Goal: Find specific page/section: Find specific page/section

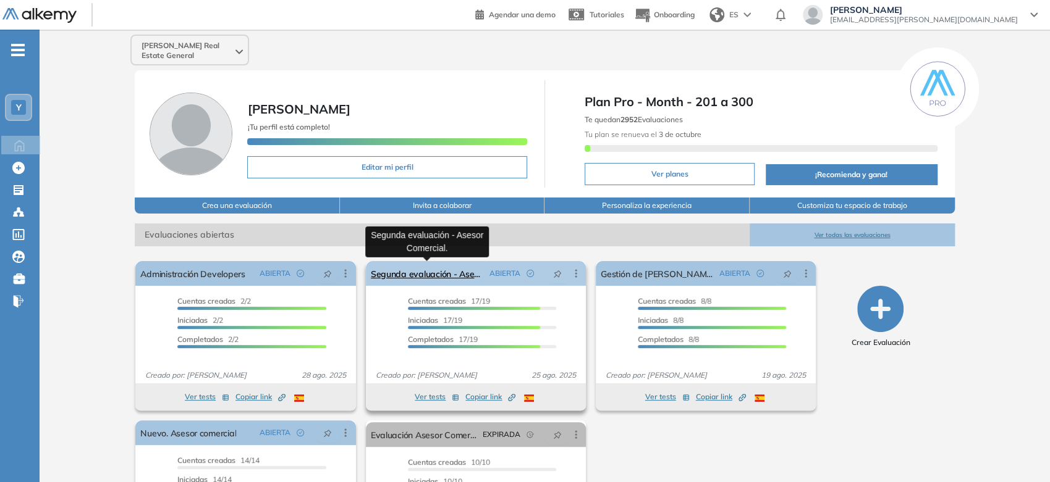
click at [460, 271] on link "Segunda evaluación - Asesor Comercial." at bounding box center [428, 273] width 114 height 25
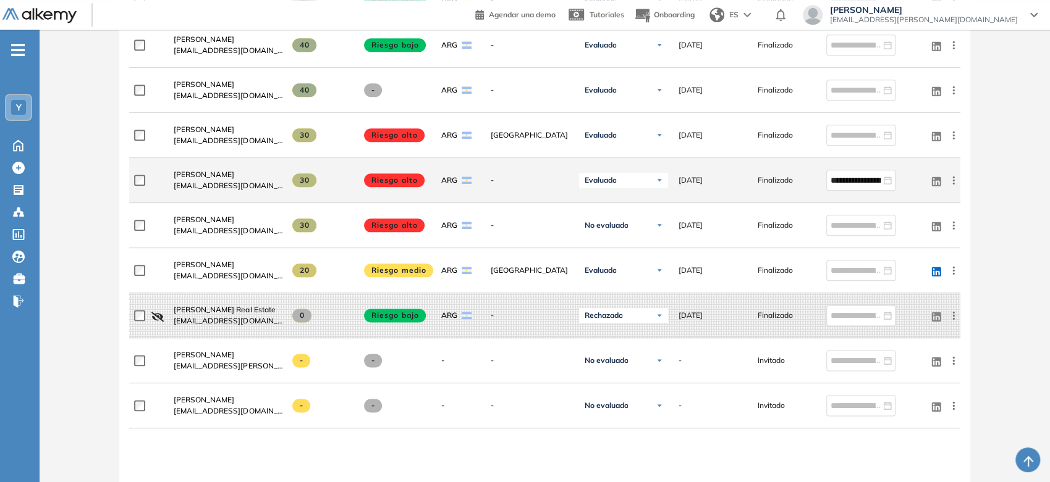
scroll to position [823, 0]
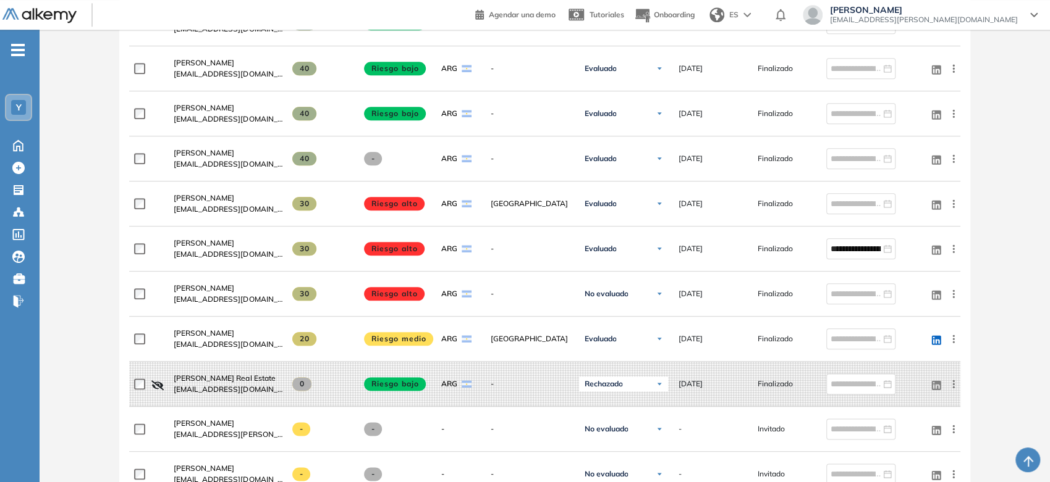
drag, startPoint x: 158, startPoint y: 278, endPoint x: 93, endPoint y: 258, distance: 68.0
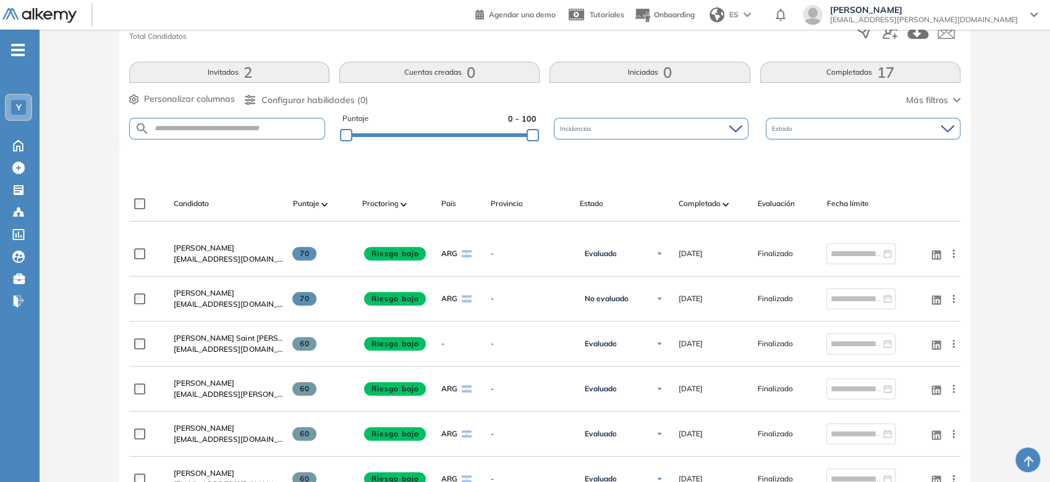
scroll to position [0, 0]
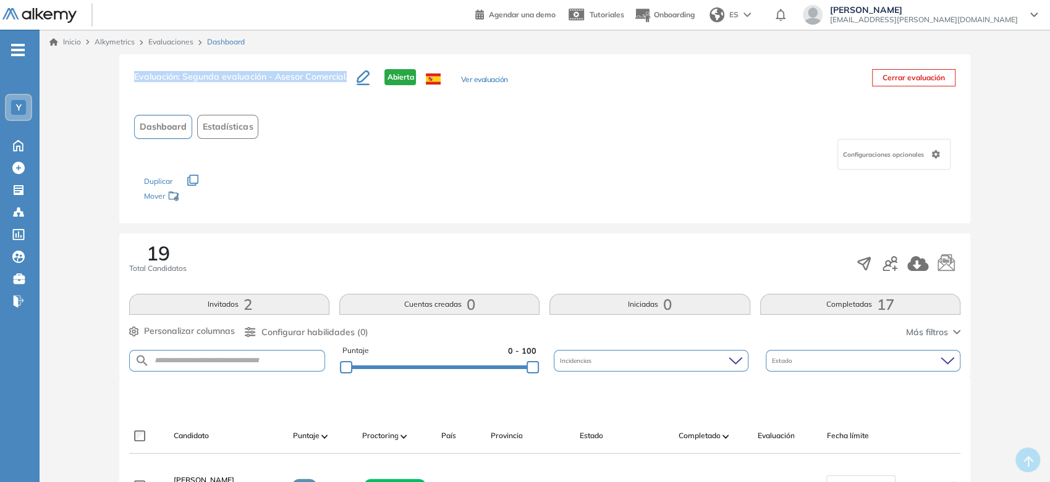
drag, startPoint x: 134, startPoint y: 78, endPoint x: 348, endPoint y: 83, distance: 213.8
click at [348, 83] on h3 "Evaluación : Segunda evaluación - Asesor Comercial." at bounding box center [245, 82] width 222 height 26
copy h3 "Evaluación : Segunda evaluación - Asesor Comercial."
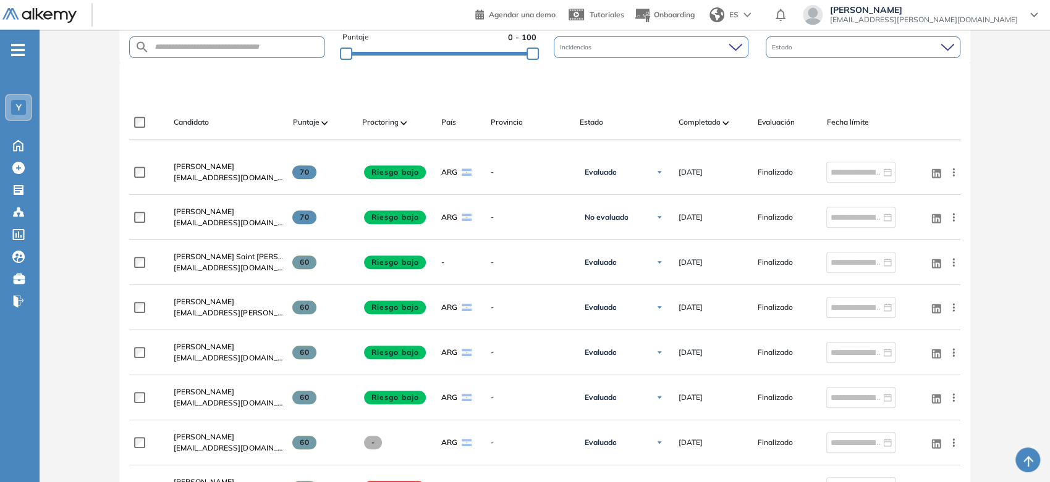
scroll to position [343, 0]
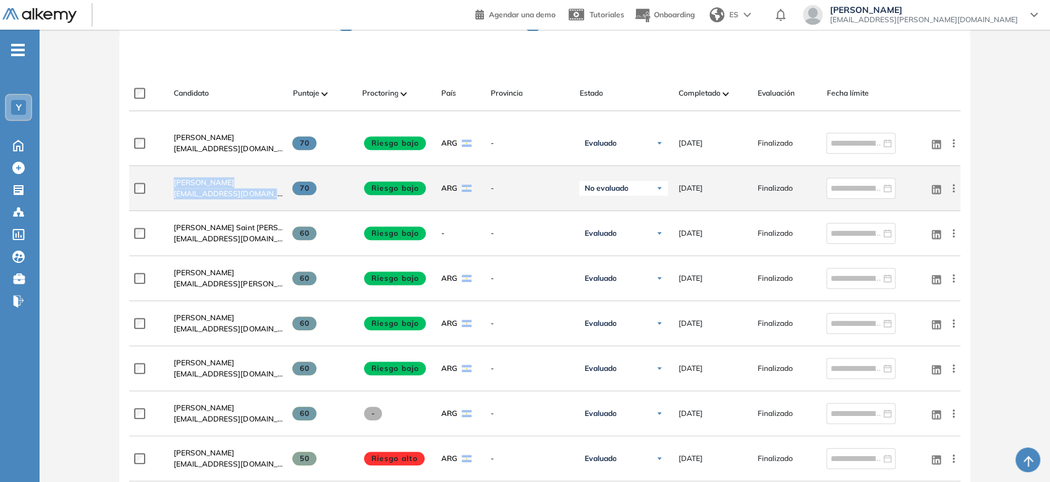
drag, startPoint x: 279, startPoint y: 195, endPoint x: 170, endPoint y: 184, distance: 109.2
click at [170, 184] on div "[PERSON_NAME] [EMAIL_ADDRESS][DOMAIN_NAME]" at bounding box center [223, 188] width 119 height 42
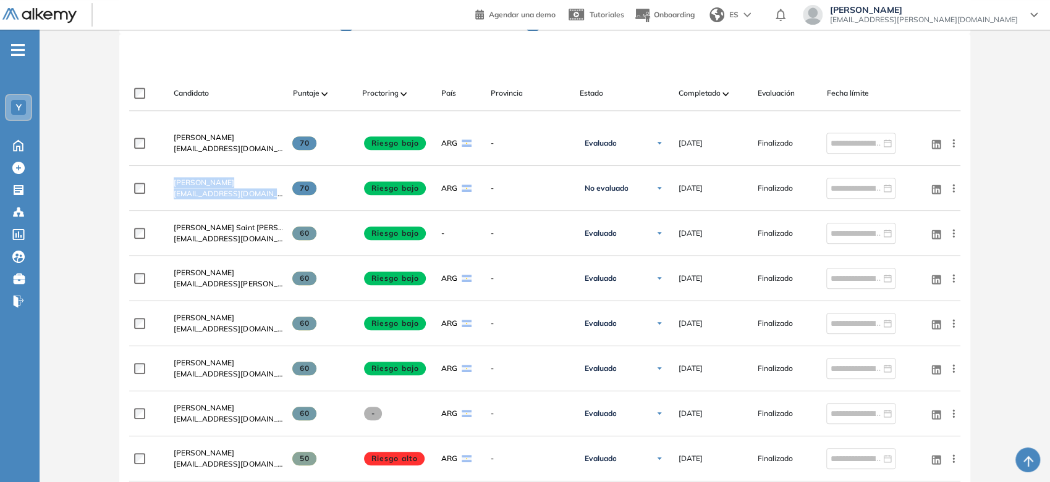
copy div "[PERSON_NAME] [EMAIL_ADDRESS][DOMAIN_NAME]"
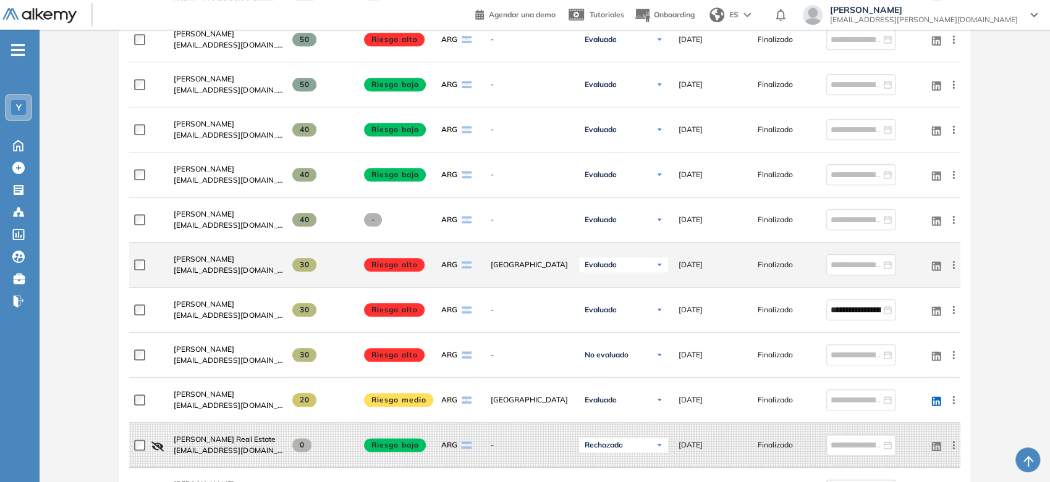
scroll to position [823, 0]
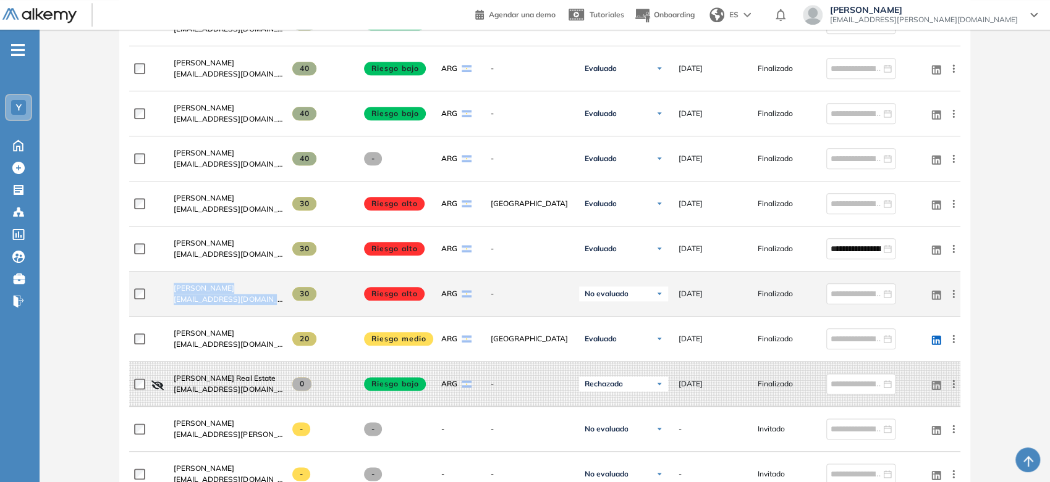
drag, startPoint x: 277, startPoint y: 305, endPoint x: 167, endPoint y: 282, distance: 112.2
click at [168, 285] on div "[PERSON_NAME] [EMAIL_ADDRESS][DOMAIN_NAME]" at bounding box center [223, 294] width 119 height 42
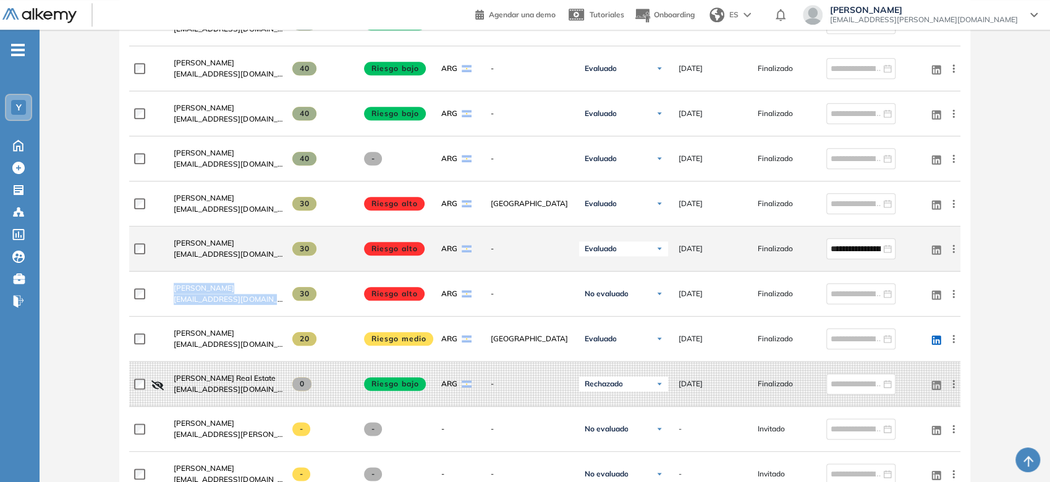
copy div "[PERSON_NAME] [EMAIL_ADDRESS][DOMAIN_NAME]"
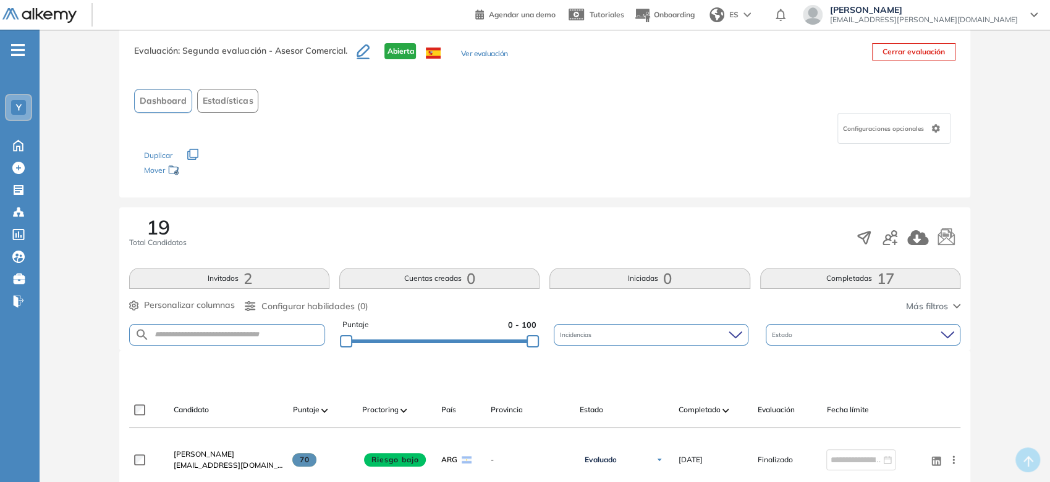
scroll to position [0, 0]
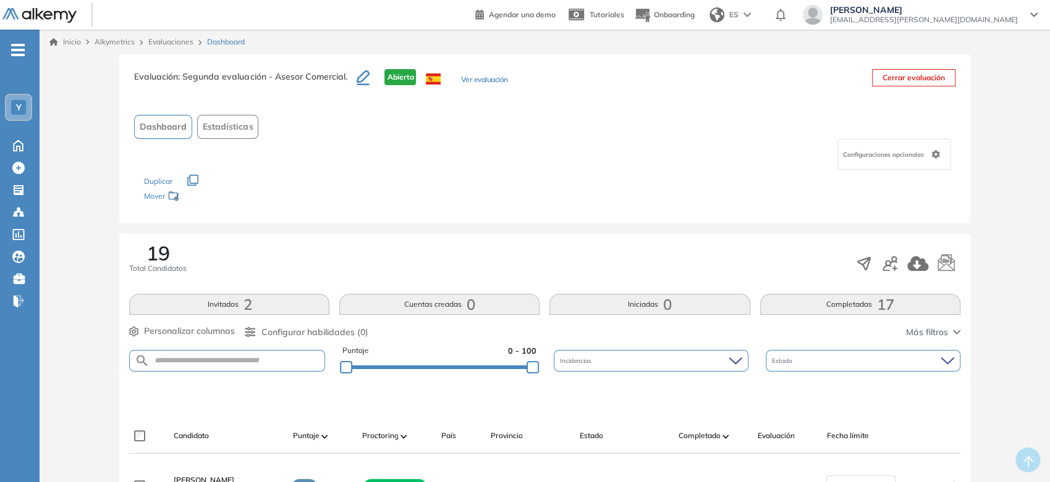
click at [49, 17] on img at bounding box center [39, 15] width 74 height 15
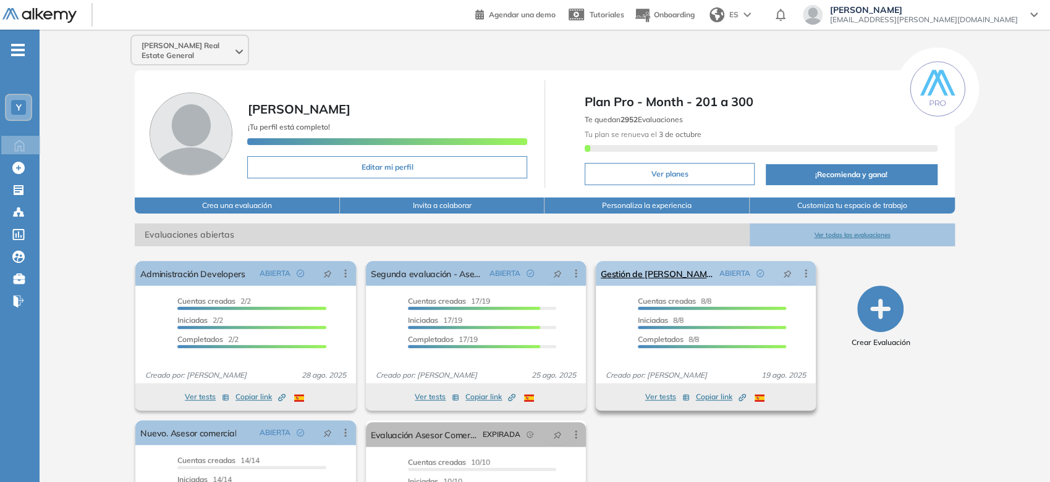
drag, startPoint x: 644, startPoint y: 259, endPoint x: 641, endPoint y: 267, distance: 8.6
click at [644, 260] on div "El proctoring será activado ¡Importante!: Los usuarios que ya realizaron la eva…" at bounding box center [706, 335] width 230 height 159
click at [641, 269] on link "Gestión de [PERSON_NAME]." at bounding box center [657, 273] width 114 height 25
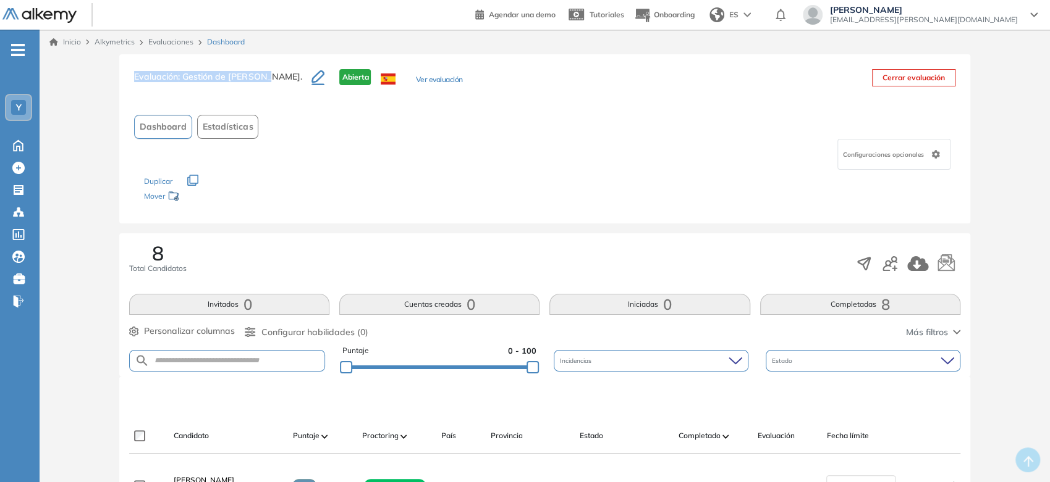
drag, startPoint x: 130, startPoint y: 77, endPoint x: 262, endPoint y: 72, distance: 131.7
click at [262, 72] on div "Evaluación : Gestión de [PERSON_NAME]. Abierta Ver evaluación Cerrar evaluación…" at bounding box center [544, 138] width 850 height 169
copy h3 "Evaluación : Gestión de [PERSON_NAME]."
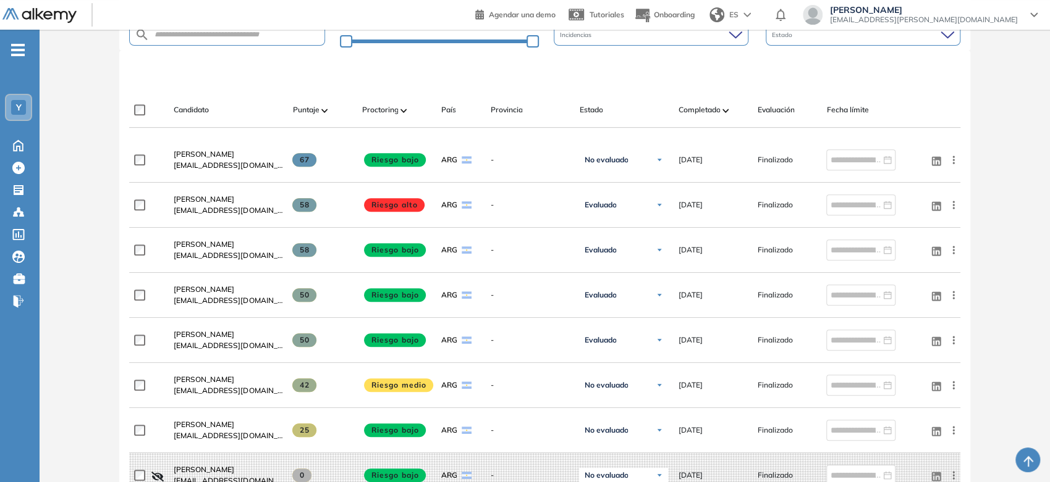
scroll to position [343, 0]
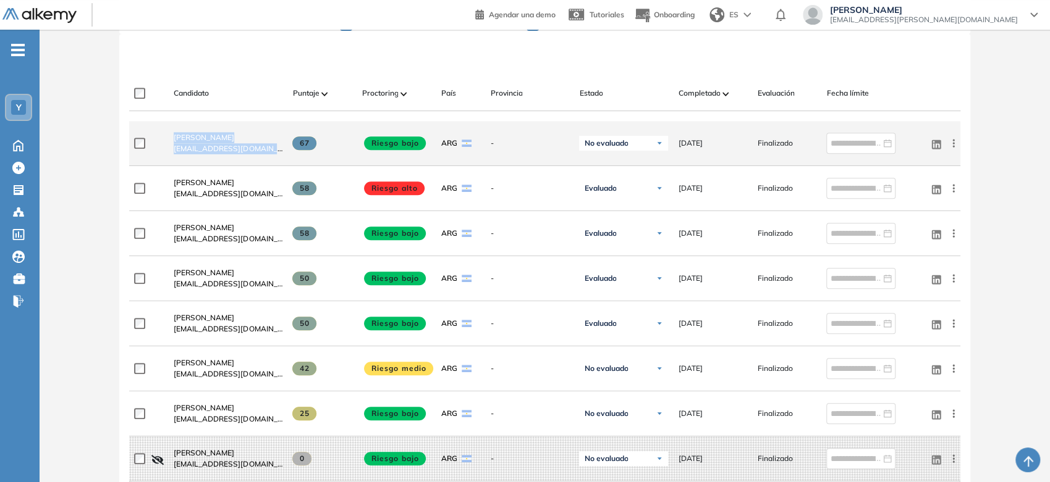
drag, startPoint x: 170, startPoint y: 131, endPoint x: 287, endPoint y: 151, distance: 118.4
click at [287, 151] on div "[PERSON_NAME][EMAIL_ADDRESS][DOMAIN_NAME] 67 Riesgo bajo ARG - No evaluado No e…" at bounding box center [544, 143] width 830 height 45
copy div "[PERSON_NAME][EMAIL_ADDRESS][DOMAIN_NAME]"
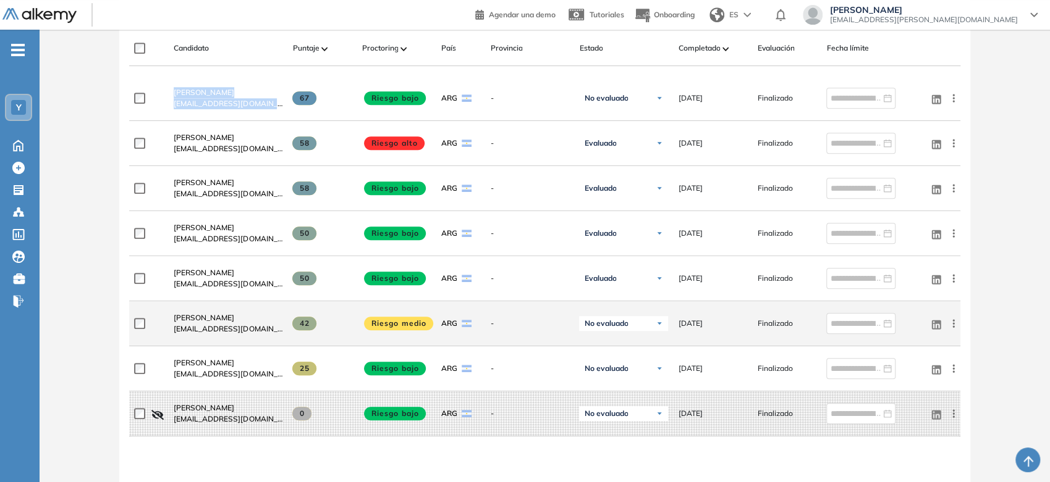
scroll to position [411, 0]
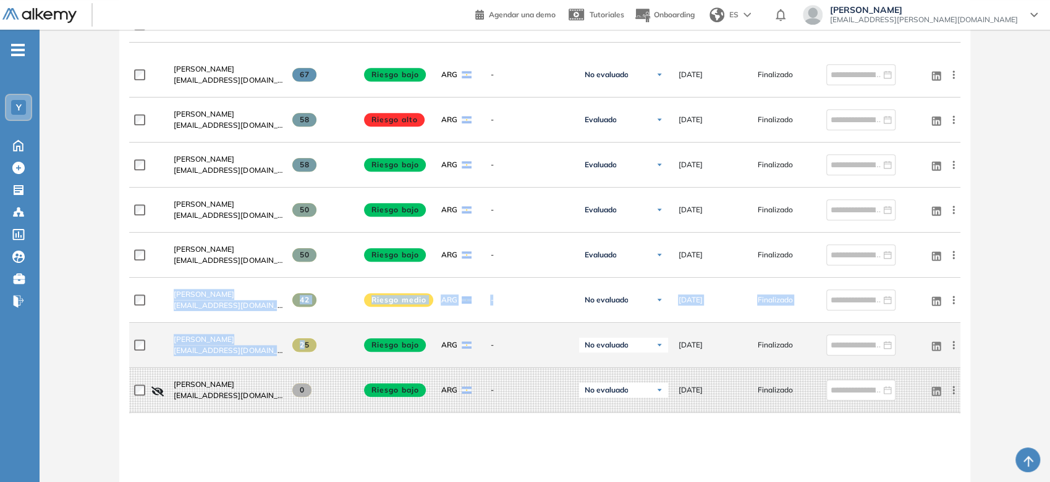
drag, startPoint x: 165, startPoint y: 284, endPoint x: 306, endPoint y: 322, distance: 146.1
click at [306, 322] on div "[PERSON_NAME][EMAIL_ADDRESS][DOMAIN_NAME] 67 Riesgo bajo ARG - No evaluado No e…" at bounding box center [544, 337] width 830 height 568
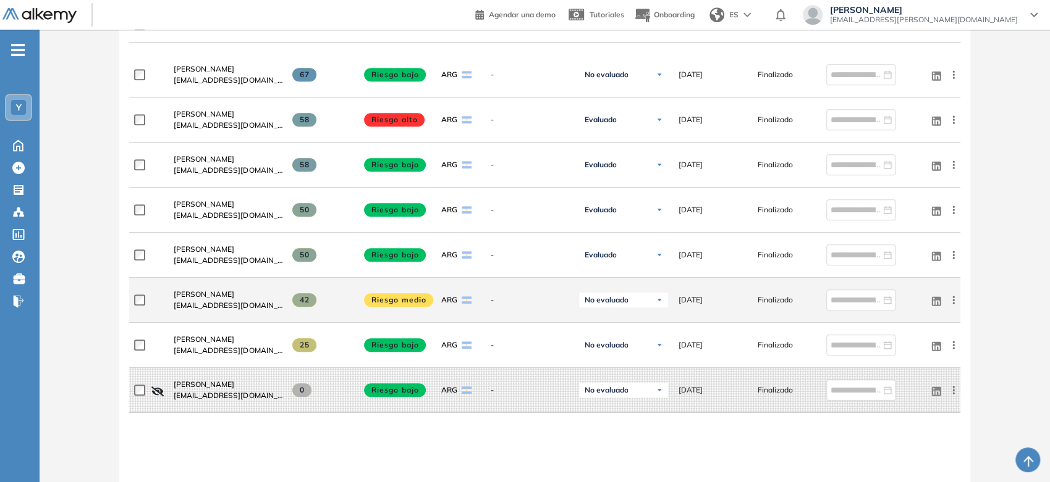
click at [161, 285] on div at bounding box center [149, 300] width 30 height 31
drag, startPoint x: 169, startPoint y: 286, endPoint x: 283, endPoint y: 316, distance: 118.1
click at [283, 316] on div "[PERSON_NAME] [EMAIL_ADDRESS][DOMAIN_NAME] 42 Riesgo medio ARG - No evaluado No…" at bounding box center [544, 300] width 830 height 45
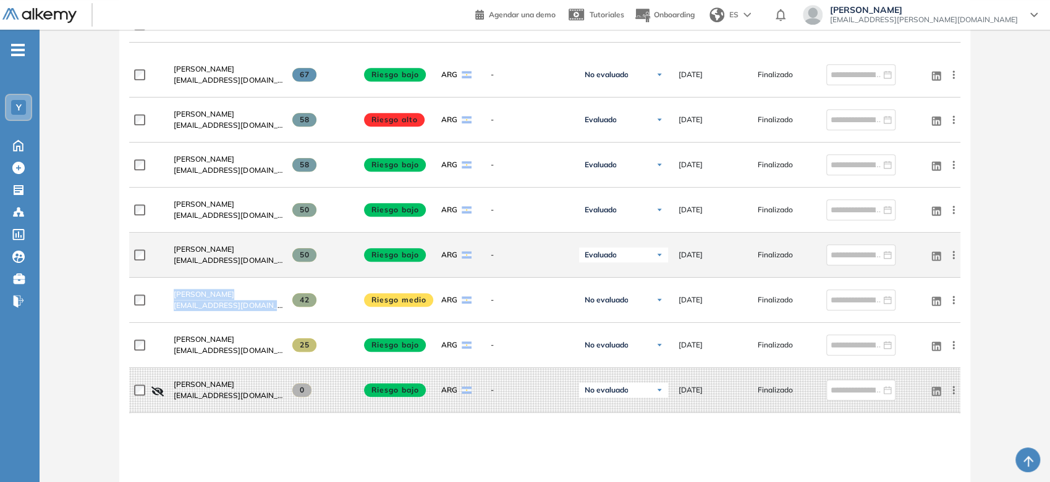
copy div "[PERSON_NAME] [EMAIL_ADDRESS][DOMAIN_NAME]"
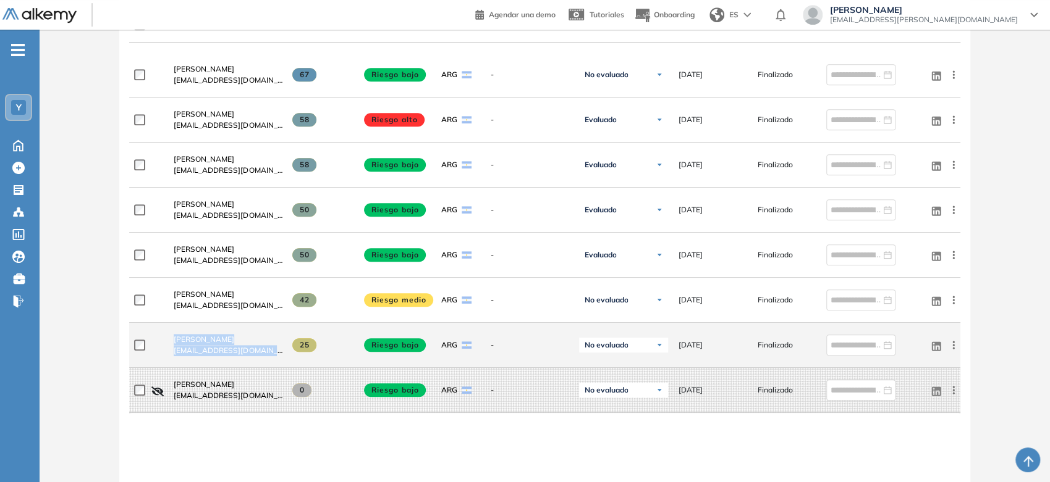
drag, startPoint x: 169, startPoint y: 336, endPoint x: 292, endPoint y: 360, distance: 124.5
click at [292, 360] on div "[PERSON_NAME] [EMAIL_ADDRESS][DOMAIN_NAME] 25 Riesgo bajo ARG - No evaluado No …" at bounding box center [544, 345] width 830 height 45
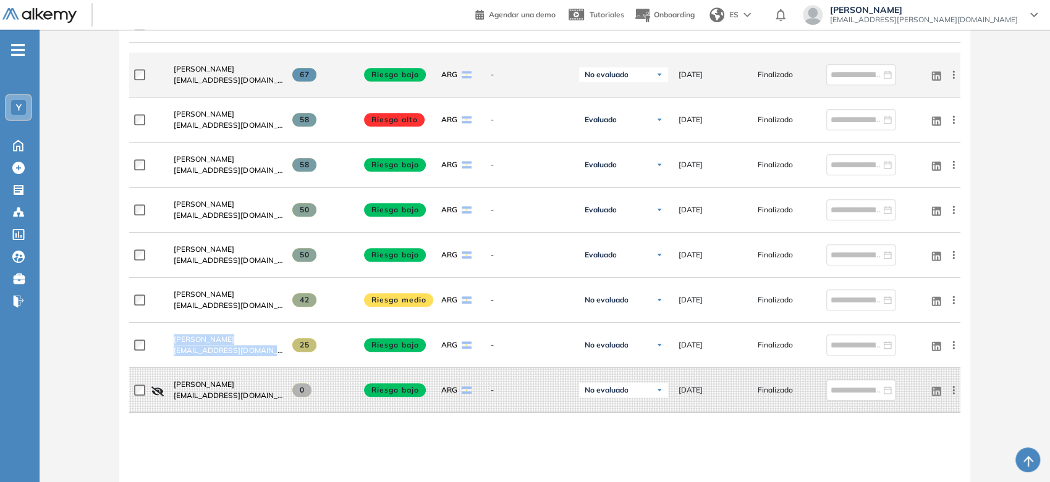
copy div "[PERSON_NAME] [EMAIL_ADDRESS][DOMAIN_NAME]"
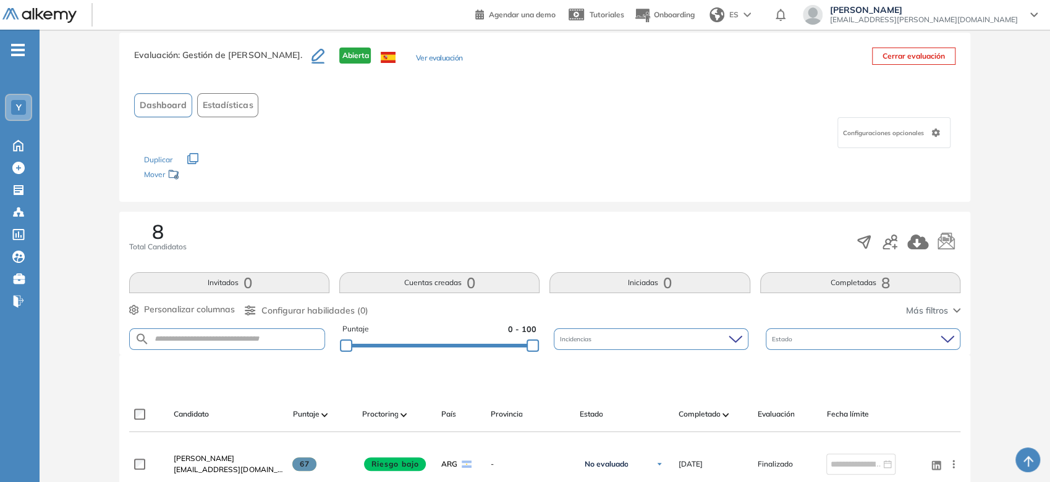
scroll to position [0, 0]
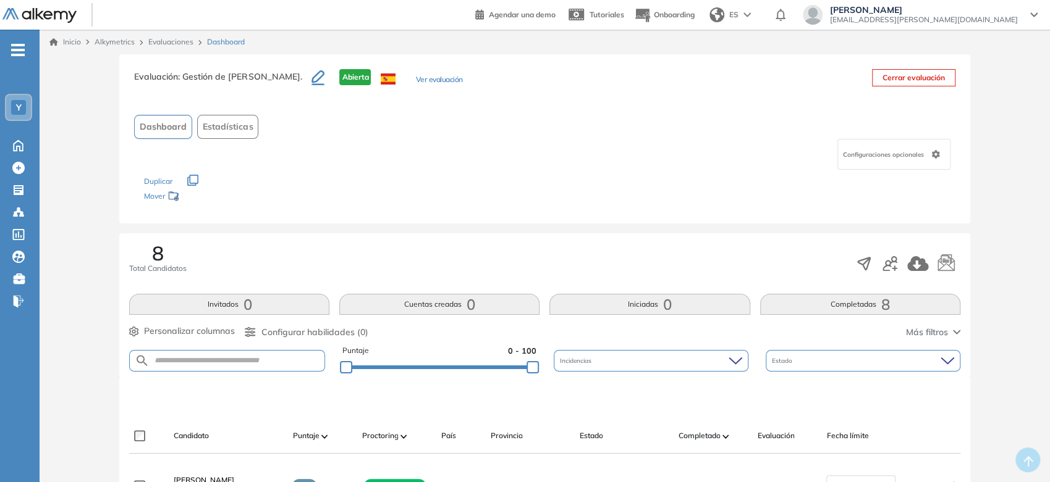
click at [54, 14] on img at bounding box center [39, 15] width 74 height 15
